Goal: Transaction & Acquisition: Book appointment/travel/reservation

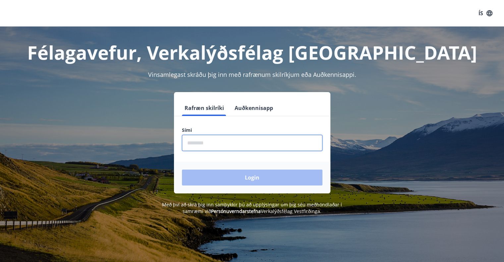
click at [202, 141] on input "phone" at bounding box center [252, 143] width 141 height 16
type input "********"
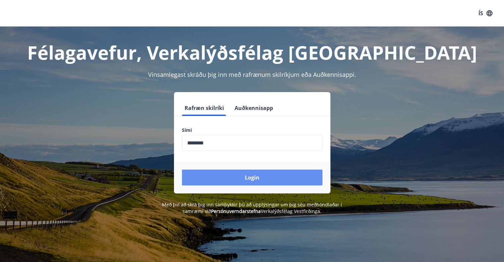
click at [233, 176] on button "Login" at bounding box center [252, 178] width 141 height 16
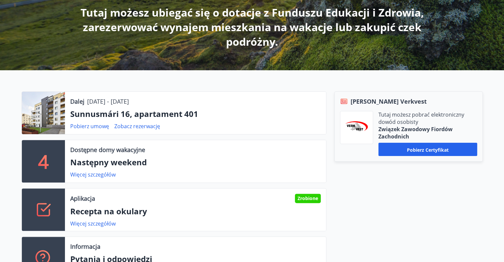
scroll to position [166, 0]
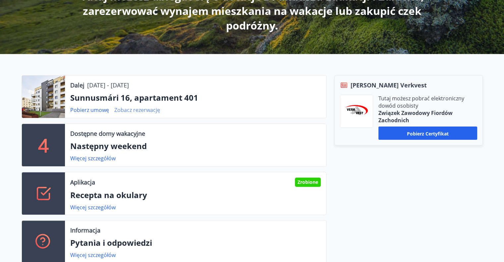
click at [125, 109] on font "Zobacz rezerwację" at bounding box center [137, 109] width 46 height 7
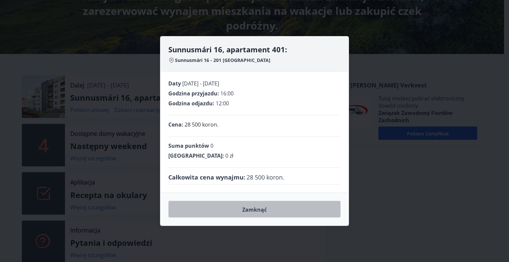
click at [257, 209] on font "Zamknąć" at bounding box center [254, 209] width 25 height 7
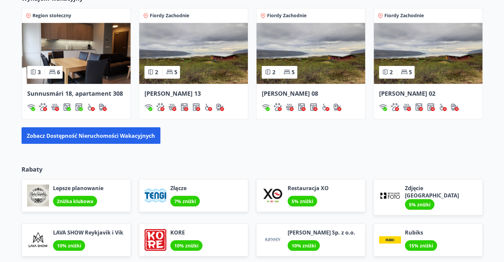
scroll to position [597, 0]
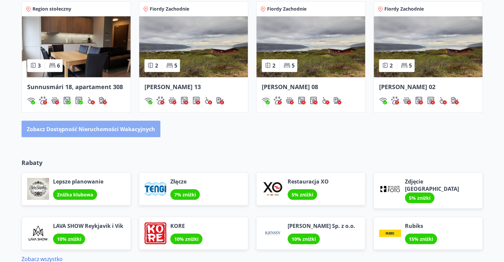
click at [142, 130] on font "Zobacz dostępność nieruchomości wakacyjnych" at bounding box center [91, 129] width 128 height 7
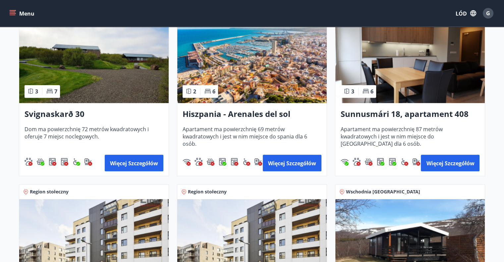
scroll to position [597, 0]
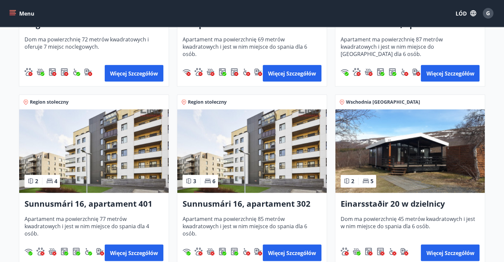
click at [132, 177] on img at bounding box center [94, 151] width 150 height 84
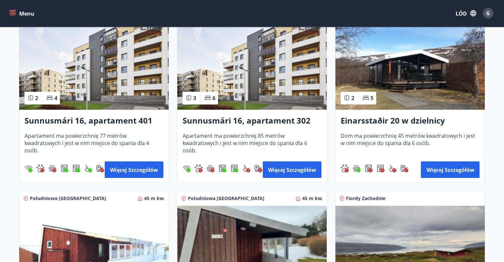
scroll to position [696, 0]
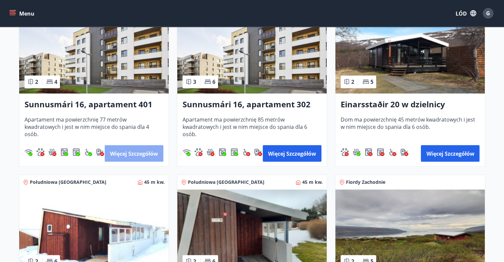
click at [143, 156] on font "Więcej szczegółów" at bounding box center [134, 153] width 48 height 7
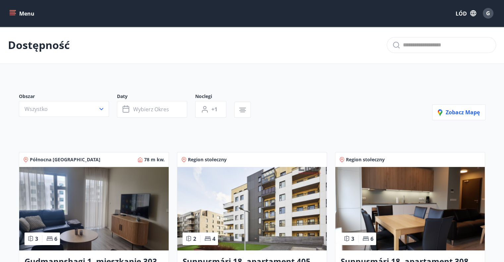
click at [491, 13] on div "G" at bounding box center [488, 13] width 11 height 11
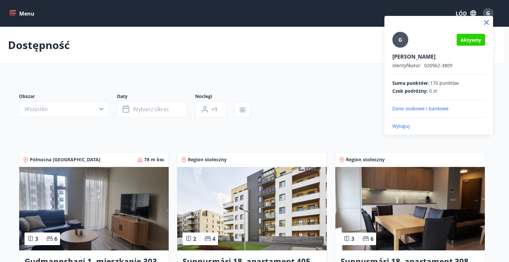
click at [402, 126] on font "Wyloguj" at bounding box center [402, 126] width 18 height 6
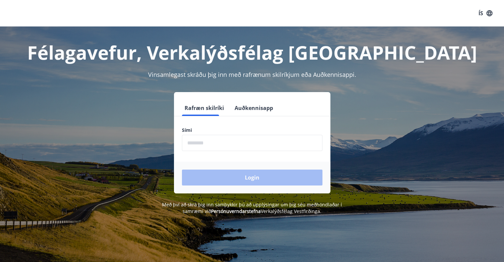
click at [193, 143] on input "phone" at bounding box center [252, 143] width 141 height 16
type input "********"
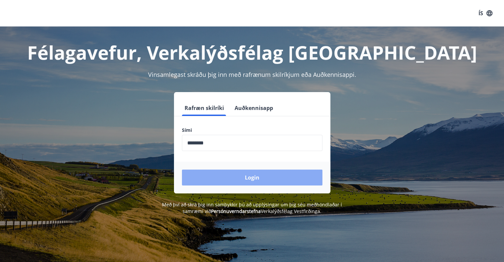
click at [230, 175] on button "Login" at bounding box center [252, 178] width 141 height 16
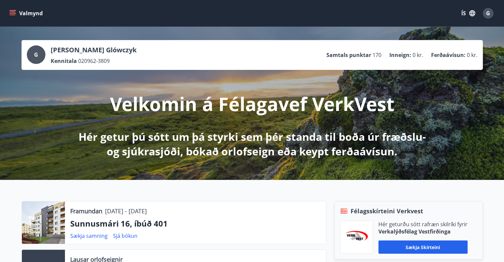
click at [12, 12] on icon "menu" at bounding box center [12, 13] width 7 height 7
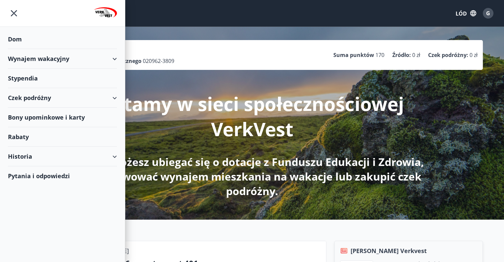
click at [115, 57] on div "Wynajem wakacyjny" at bounding box center [62, 59] width 109 height 20
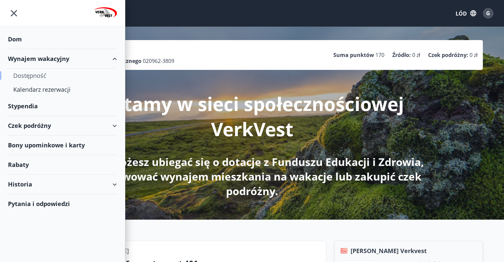
click at [43, 75] on font "Dostępność" at bounding box center [29, 76] width 33 height 8
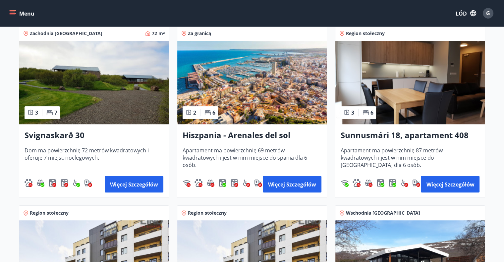
scroll to position [497, 0]
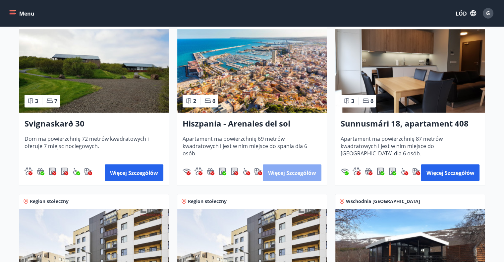
click at [298, 176] on font "Więcej szczegółów" at bounding box center [292, 172] width 48 height 7
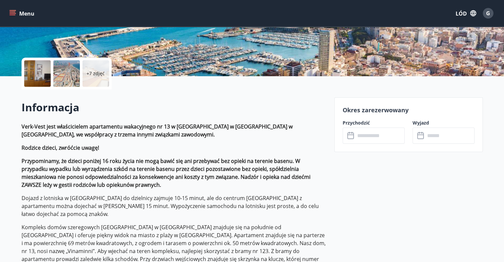
scroll to position [33, 0]
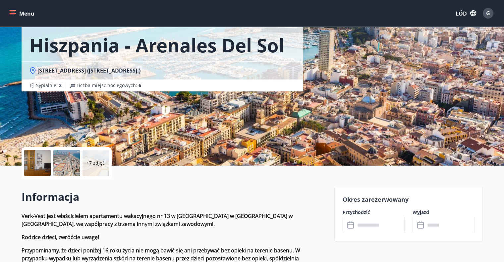
click at [97, 165] on font "+7 zdjęć" at bounding box center [96, 163] width 18 height 6
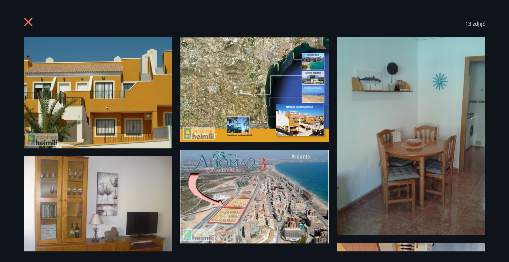
click at [129, 117] on img at bounding box center [98, 92] width 149 height 111
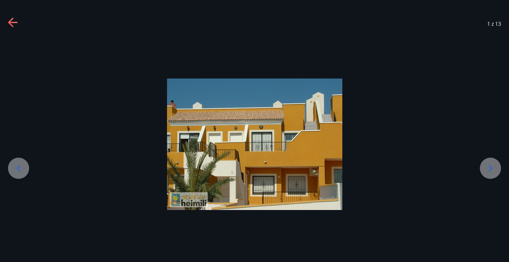
click at [493, 169] on icon at bounding box center [490, 168] width 11 height 11
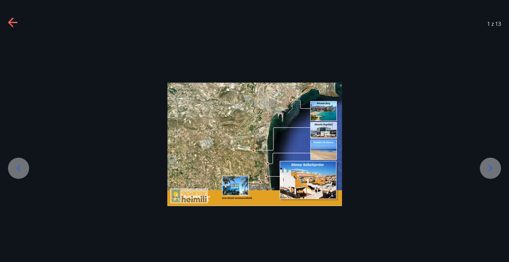
click at [493, 169] on icon at bounding box center [490, 168] width 11 height 11
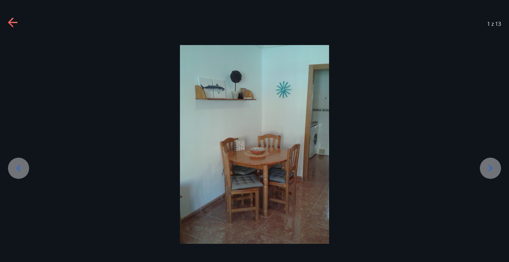
click at [493, 169] on icon at bounding box center [490, 168] width 11 height 11
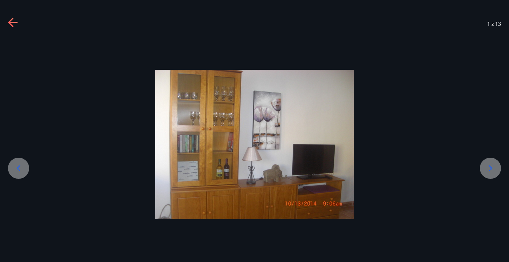
click at [493, 169] on icon at bounding box center [490, 168] width 11 height 11
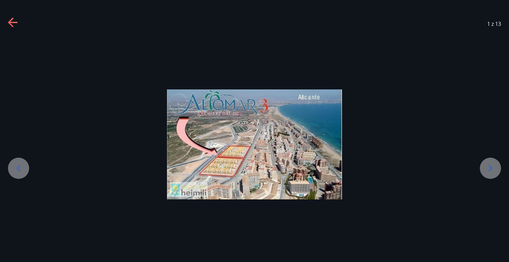
click at [487, 169] on icon at bounding box center [490, 168] width 11 height 11
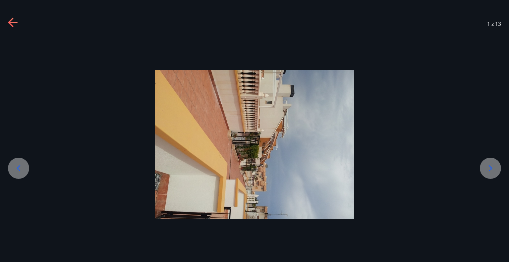
click at [487, 169] on icon at bounding box center [490, 168] width 11 height 11
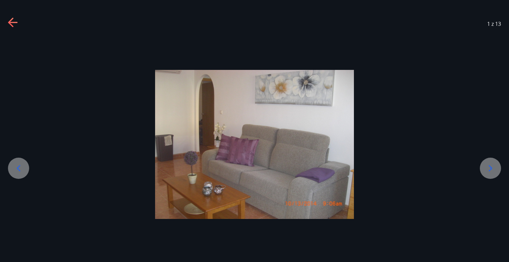
click at [487, 169] on icon at bounding box center [490, 168] width 11 height 11
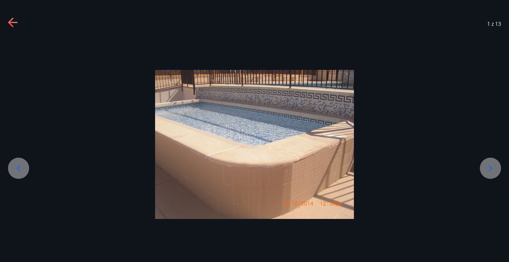
click at [487, 170] on icon at bounding box center [490, 168] width 11 height 11
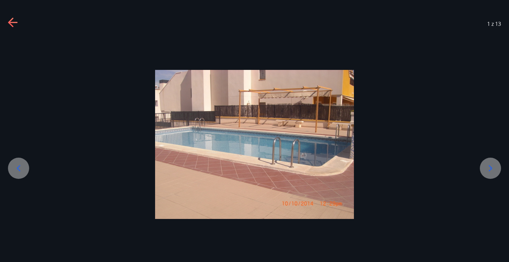
click at [487, 170] on icon at bounding box center [490, 168] width 11 height 11
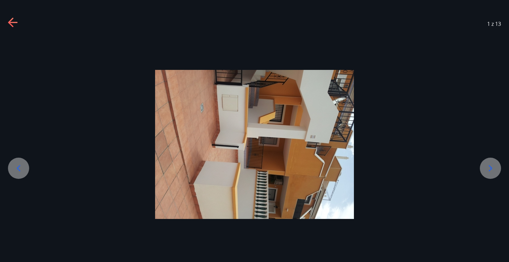
click at [487, 170] on icon at bounding box center [490, 168] width 11 height 11
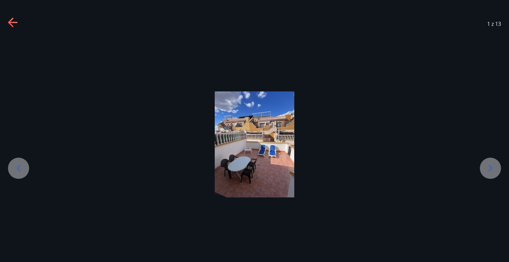
click at [487, 170] on icon at bounding box center [490, 168] width 11 height 11
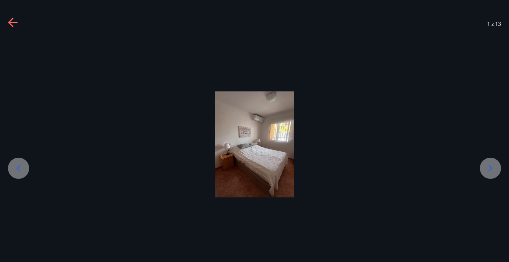
click at [487, 170] on icon at bounding box center [490, 168] width 11 height 11
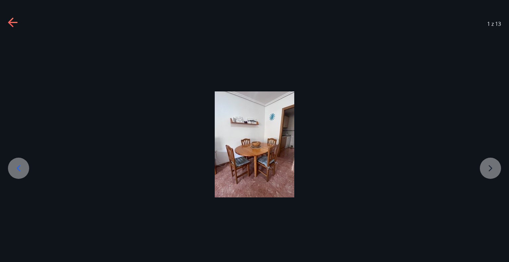
click at [487, 170] on div at bounding box center [254, 145] width 509 height 106
click at [16, 21] on icon at bounding box center [13, 23] width 11 height 11
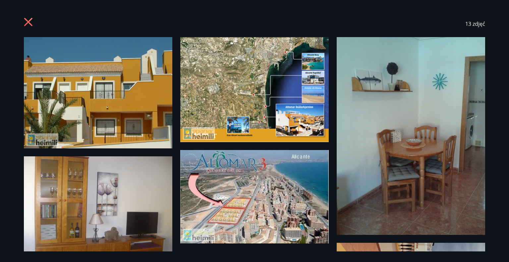
click at [28, 21] on icon at bounding box center [29, 23] width 11 height 11
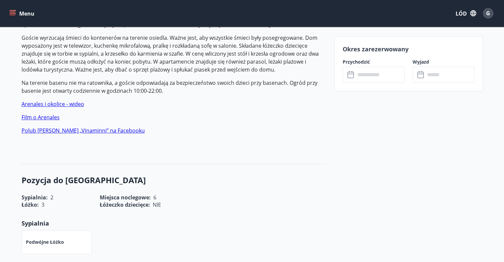
scroll to position [431, 0]
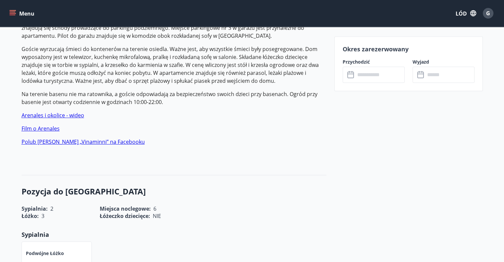
click at [42, 112] on font "Arenales i okolice - wideo" at bounding box center [53, 115] width 63 height 7
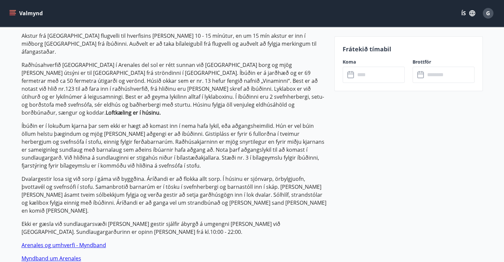
scroll to position [332, 0]
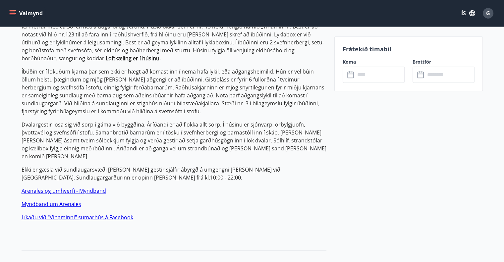
click at [107, 214] on link "Líkaðu við "Vinaminni" sumarhús á Facebook" at bounding box center [78, 217] width 112 height 7
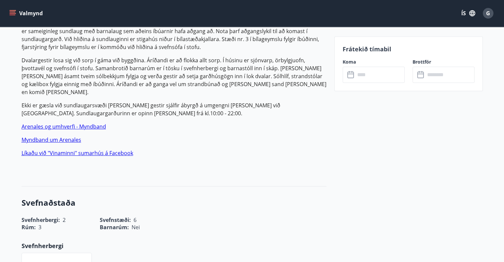
scroll to position [398, 0]
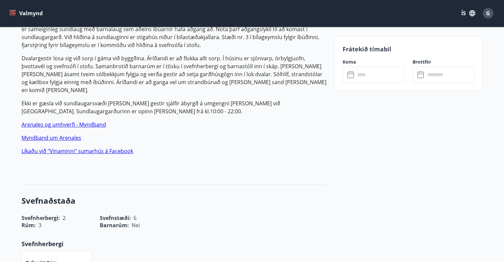
click at [51, 134] on link "Myndband um Arenales" at bounding box center [52, 137] width 60 height 7
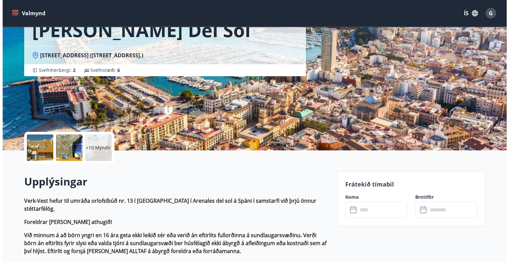
scroll to position [99, 0]
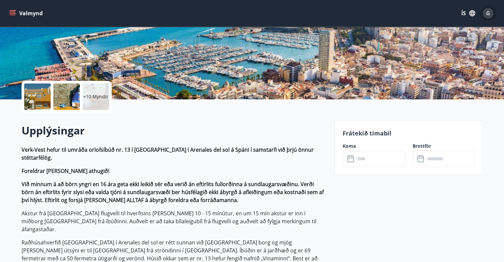
click at [490, 14] on span "G" at bounding box center [488, 13] width 4 height 7
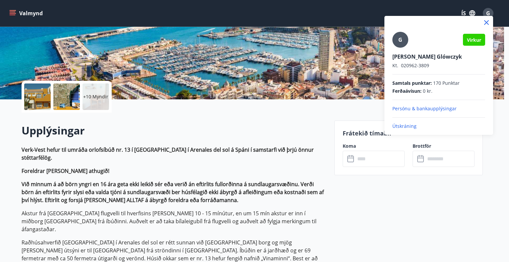
click at [406, 126] on p "Útskráning" at bounding box center [439, 126] width 93 height 7
